Goal: Task Accomplishment & Management: Use online tool/utility

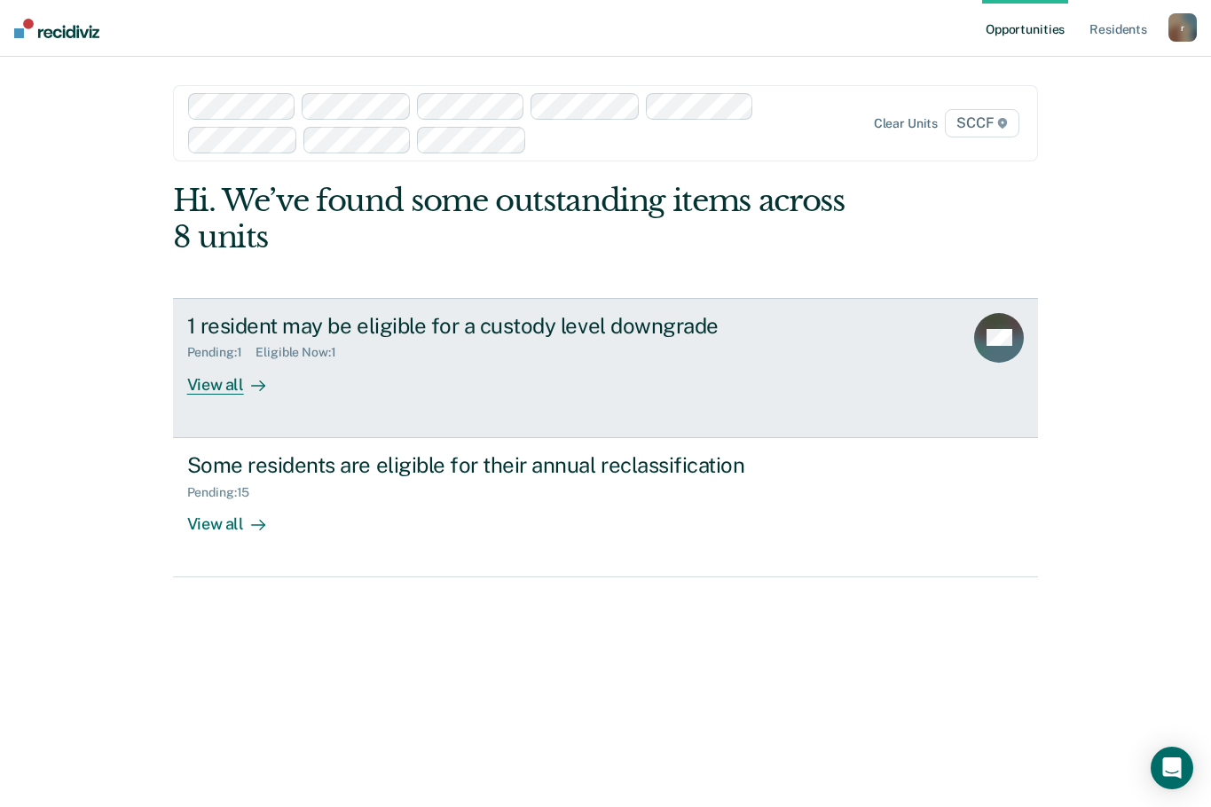
click at [230, 384] on div "View all" at bounding box center [236, 377] width 99 height 35
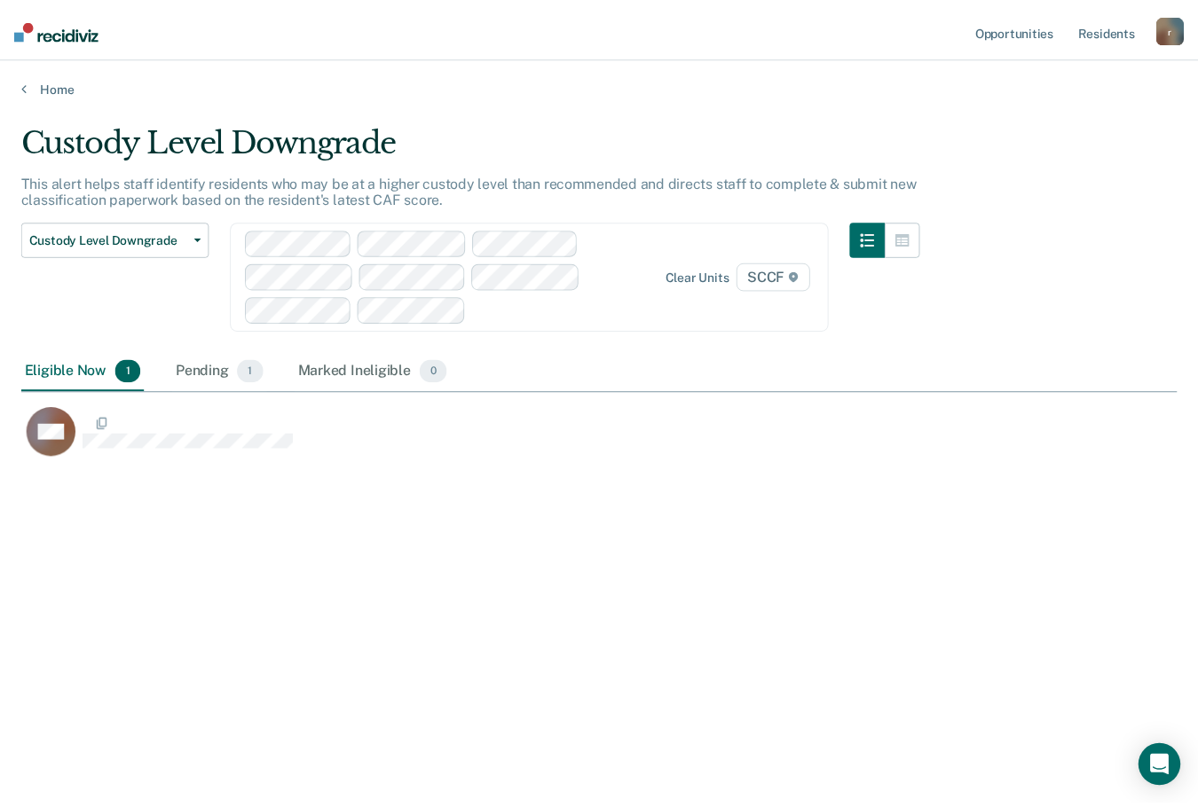
scroll to position [538, 1155]
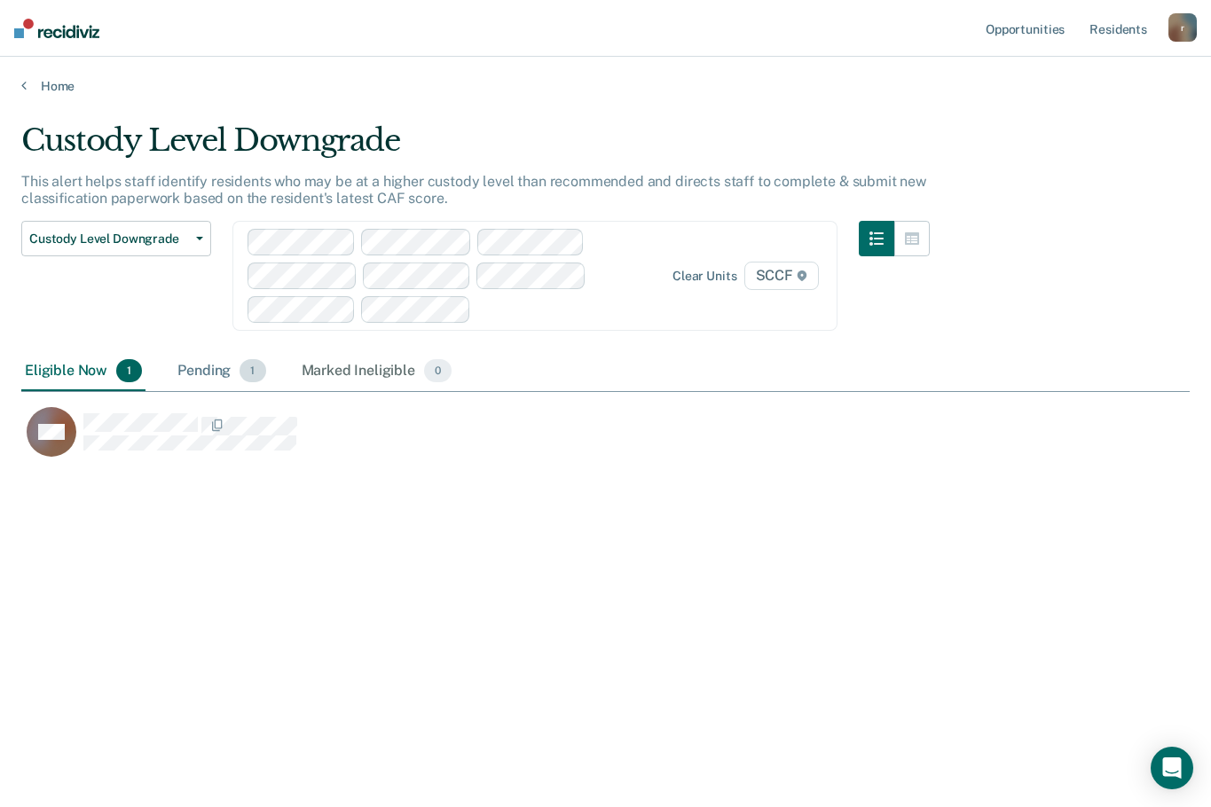
click at [207, 370] on div "Pending 1" at bounding box center [221, 371] width 95 height 39
click at [60, 367] on div "Eligible Now 1" at bounding box center [83, 371] width 124 height 39
click at [145, 251] on button "Custody Level Downgrade" at bounding box center [116, 238] width 190 height 35
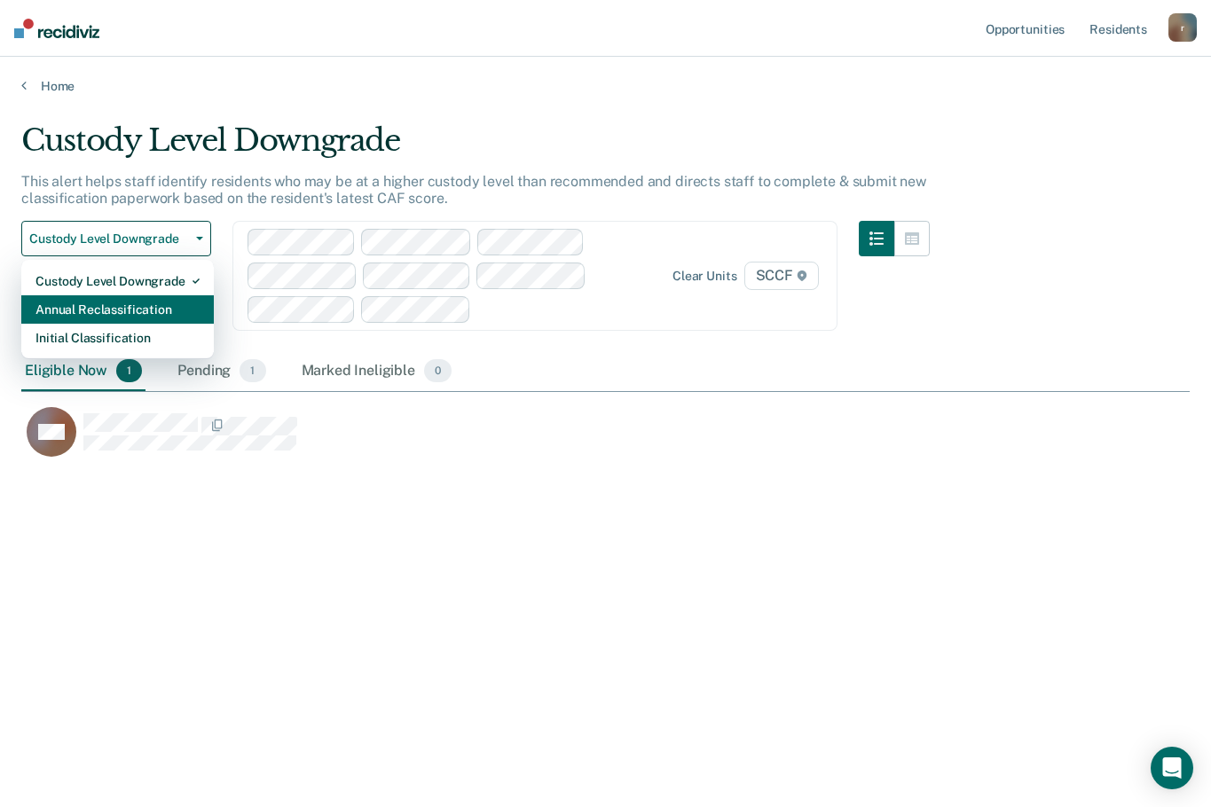
click at [130, 310] on div "Annual Reclassification" at bounding box center [117, 309] width 164 height 28
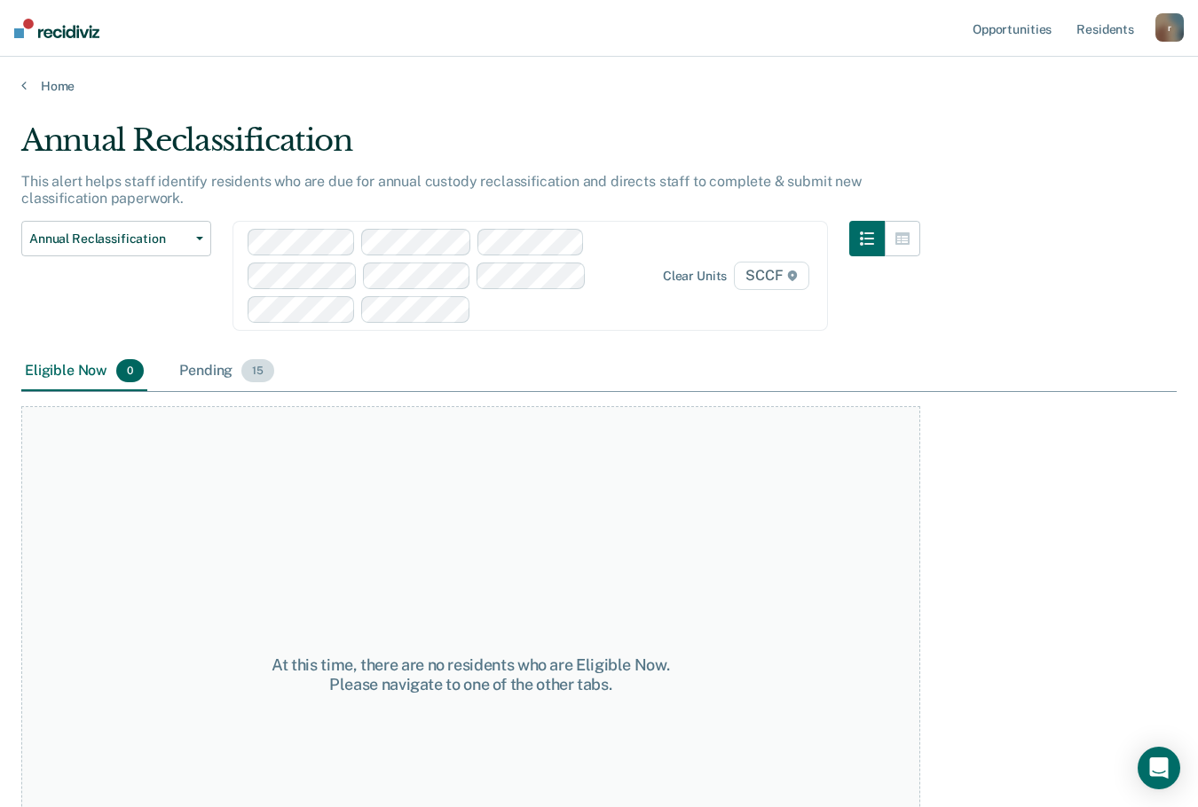
click at [215, 381] on div "Pending 15" at bounding box center [227, 371] width 102 height 39
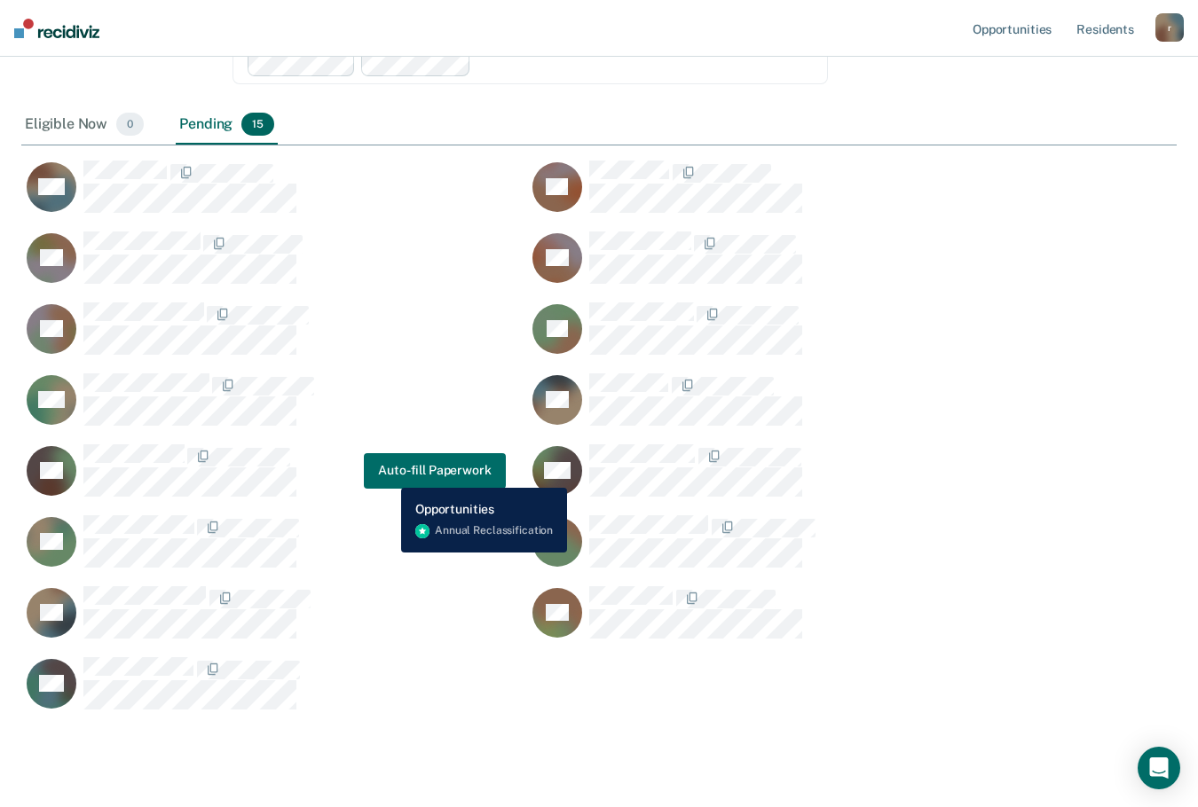
scroll to position [266, 0]
